Goal: Find contact information: Find contact information

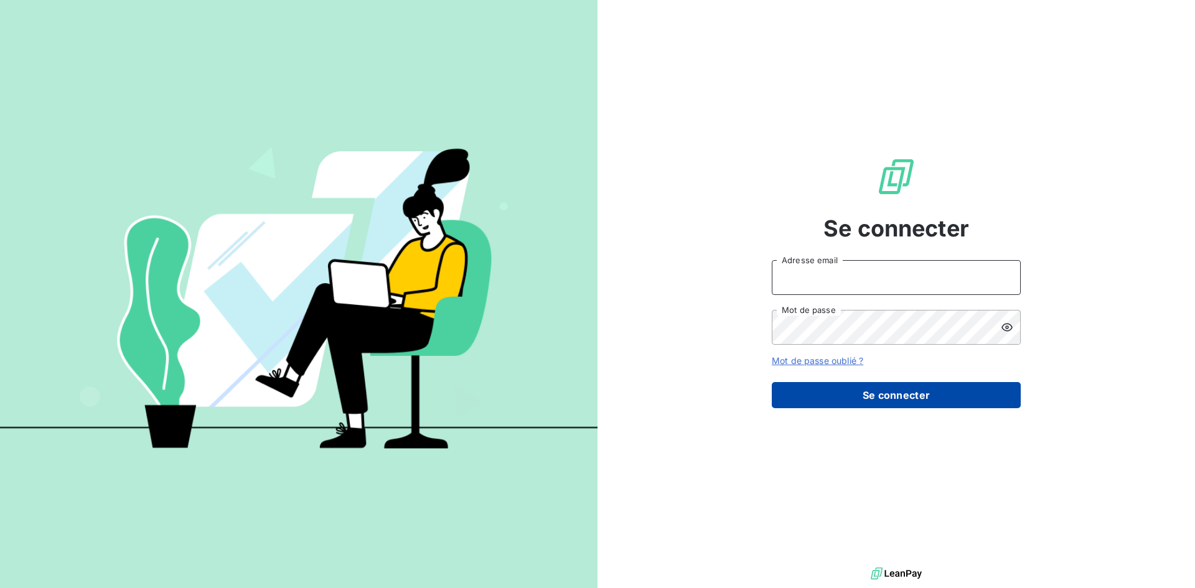
type input "[EMAIL_ADDRESS][DOMAIN_NAME]"
click at [914, 387] on button "Se connecter" at bounding box center [896, 395] width 249 height 26
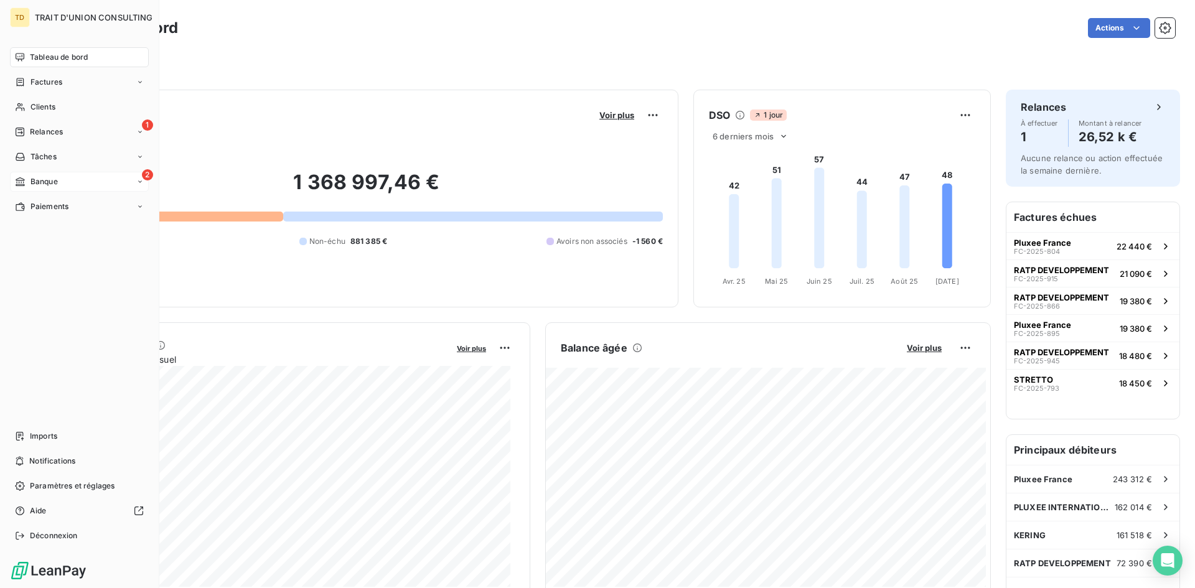
click at [63, 186] on div "2 Banque" at bounding box center [79, 182] width 139 height 20
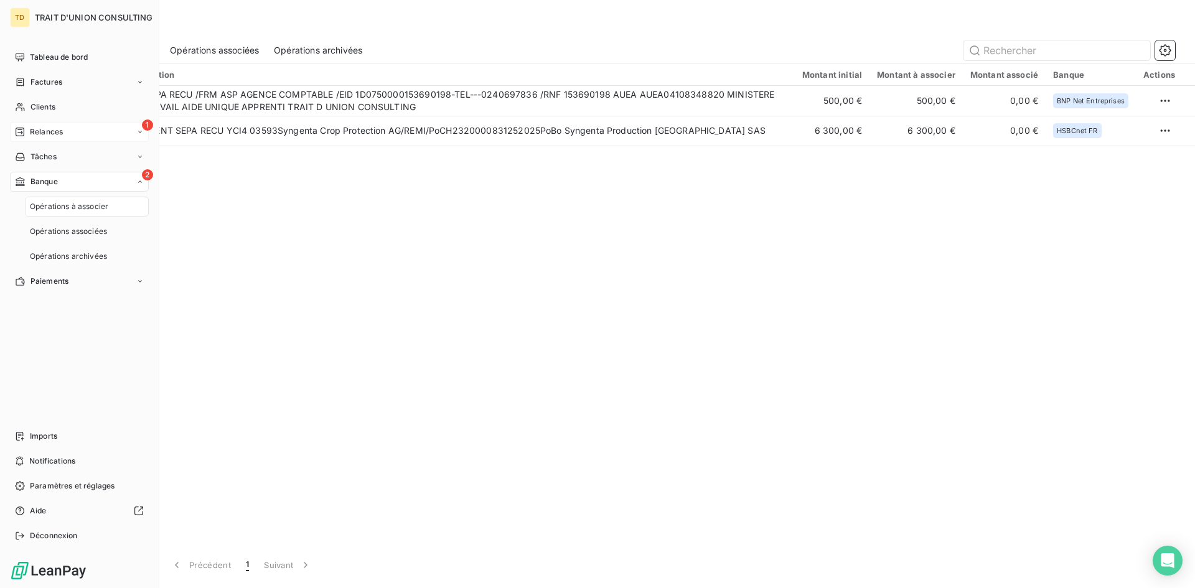
click at [70, 129] on div "1 Relances" at bounding box center [79, 132] width 139 height 20
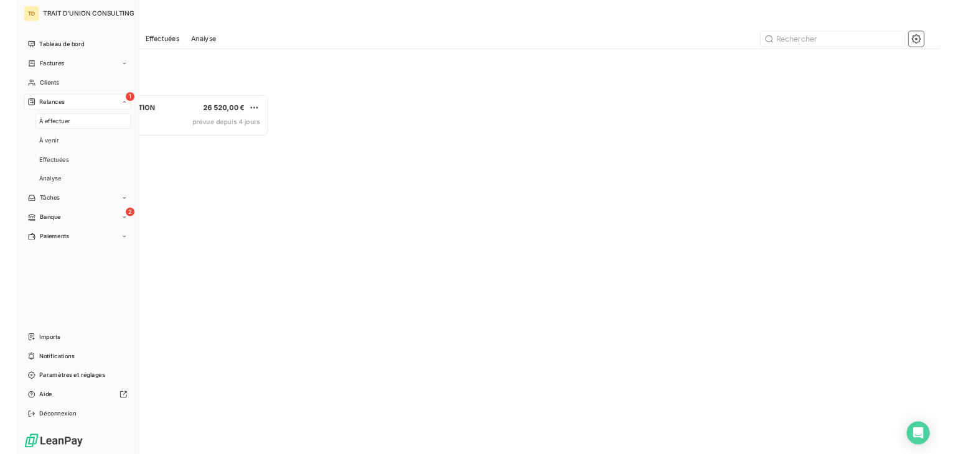
scroll to position [457, 258]
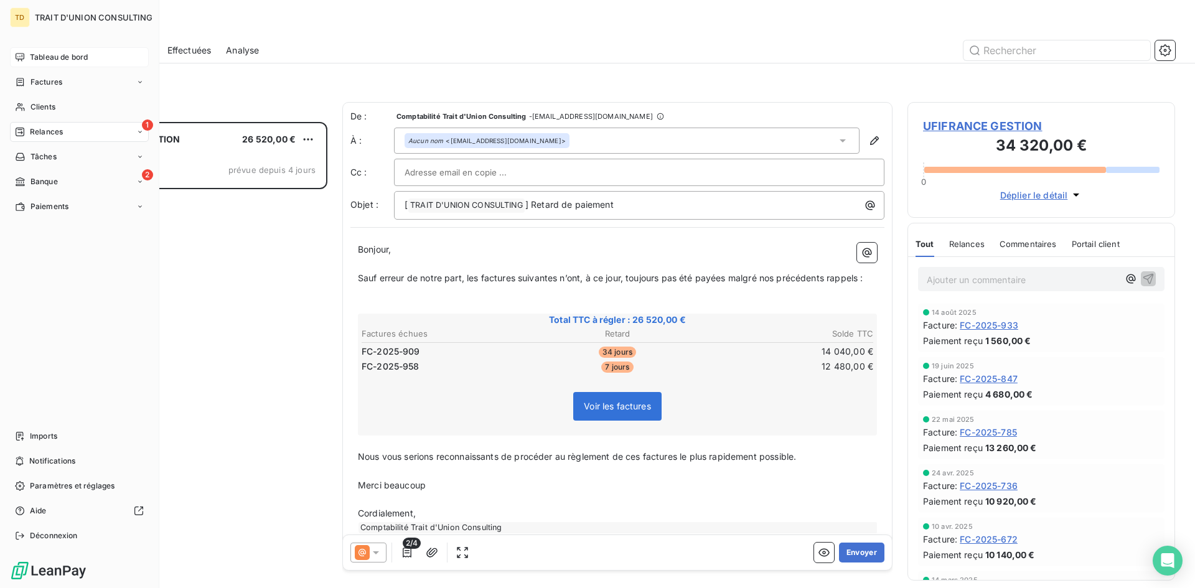
click at [44, 52] on span "Tableau de bord" at bounding box center [59, 57] width 58 height 11
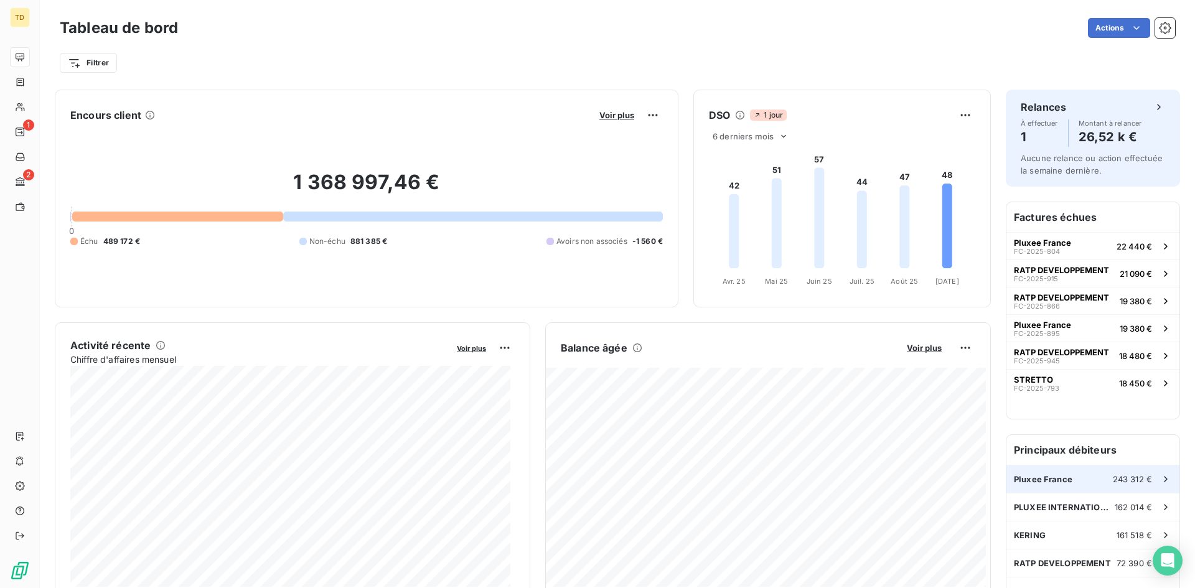
click at [1055, 478] on span "Pluxee France" at bounding box center [1043, 479] width 59 height 10
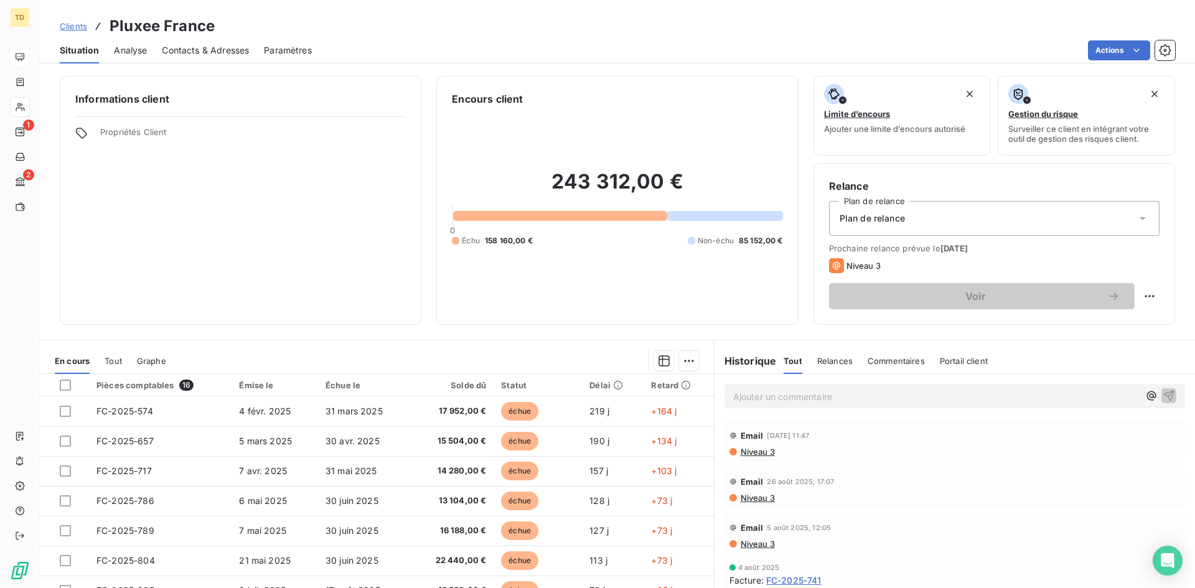
click at [202, 52] on span "Contacts & Adresses" at bounding box center [205, 50] width 87 height 12
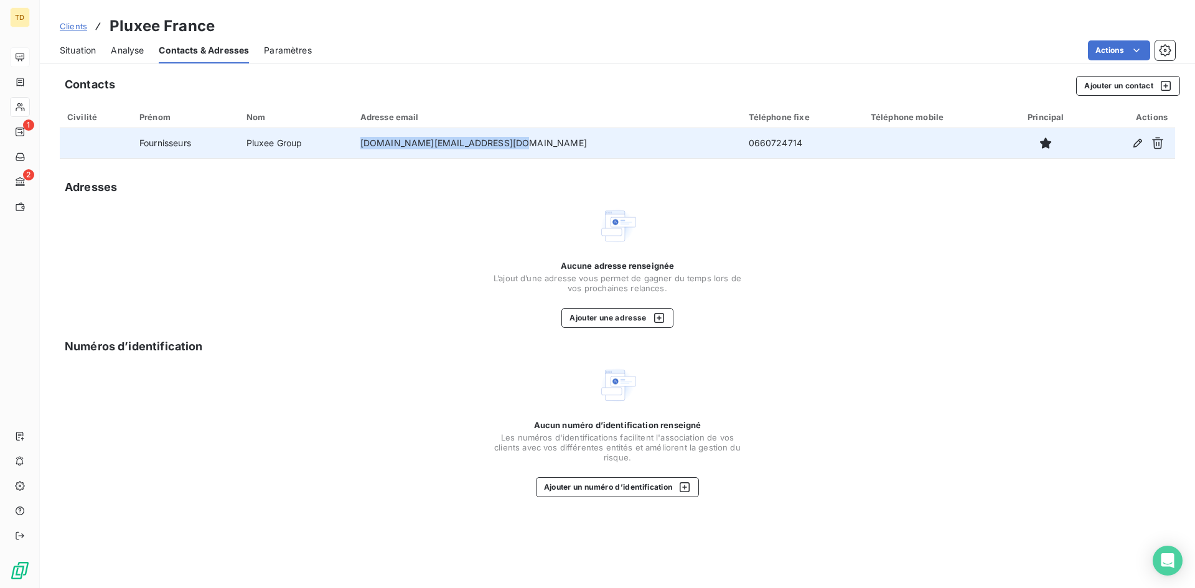
drag, startPoint x: 565, startPoint y: 146, endPoint x: 388, endPoint y: 146, distance: 177.4
click at [388, 146] on tr "Fournisseurs Pluxee Group [DOMAIN_NAME][EMAIL_ADDRESS][DOMAIN_NAME] 0660724714" at bounding box center [618, 143] width 1116 height 30
copy tr "[DOMAIN_NAME][EMAIL_ADDRESS][DOMAIN_NAME]"
drag, startPoint x: 744, startPoint y: 143, endPoint x: 692, endPoint y: 138, distance: 51.9
click at [741, 138] on td "0660724714" at bounding box center [802, 143] width 122 height 30
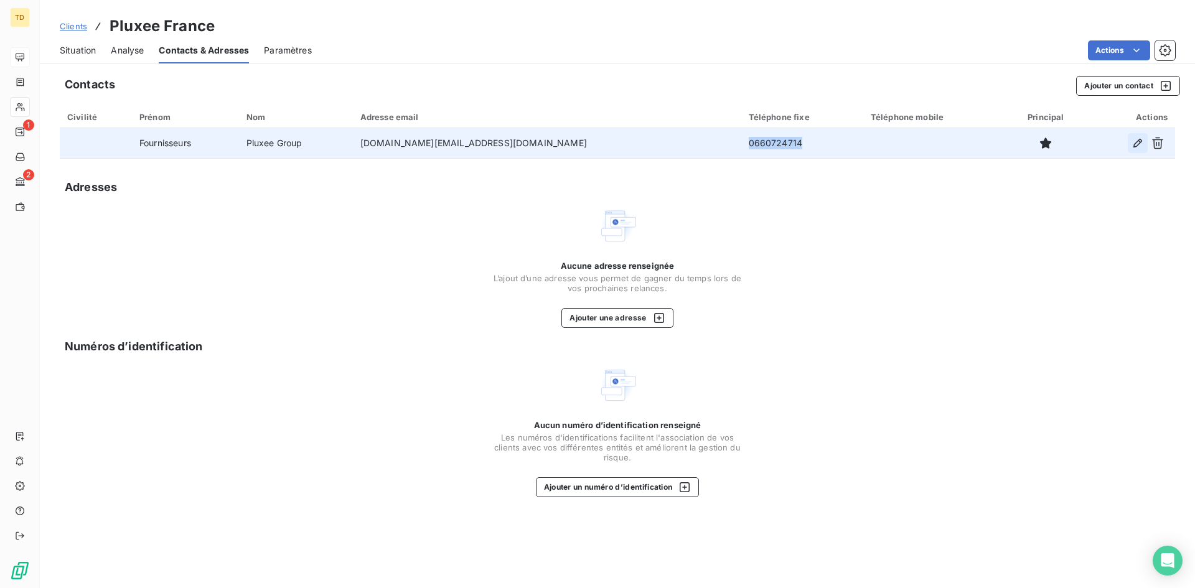
click at [1139, 145] on icon "button" at bounding box center [1138, 143] width 12 height 12
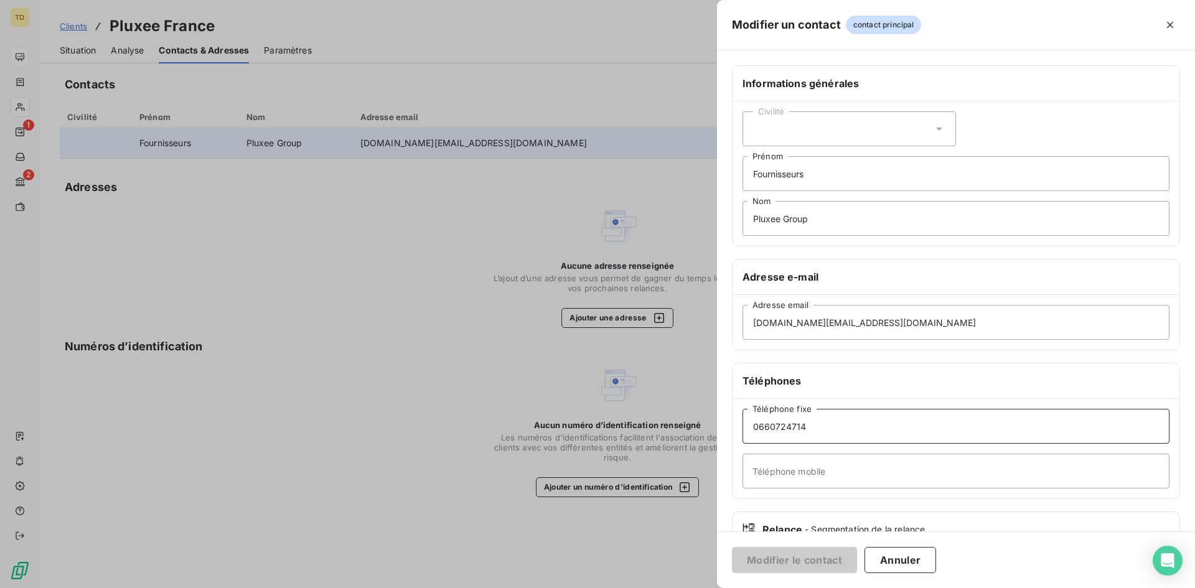
drag, startPoint x: 833, startPoint y: 423, endPoint x: 666, endPoint y: 425, distance: 166.9
click at [667, 588] on div "Modifier un contact contact principal Informations générales Civilité Fournisse…" at bounding box center [597, 588] width 1195 height 0
click at [443, 326] on div at bounding box center [597, 294] width 1195 height 588
